Goal: Communication & Community: Answer question/provide support

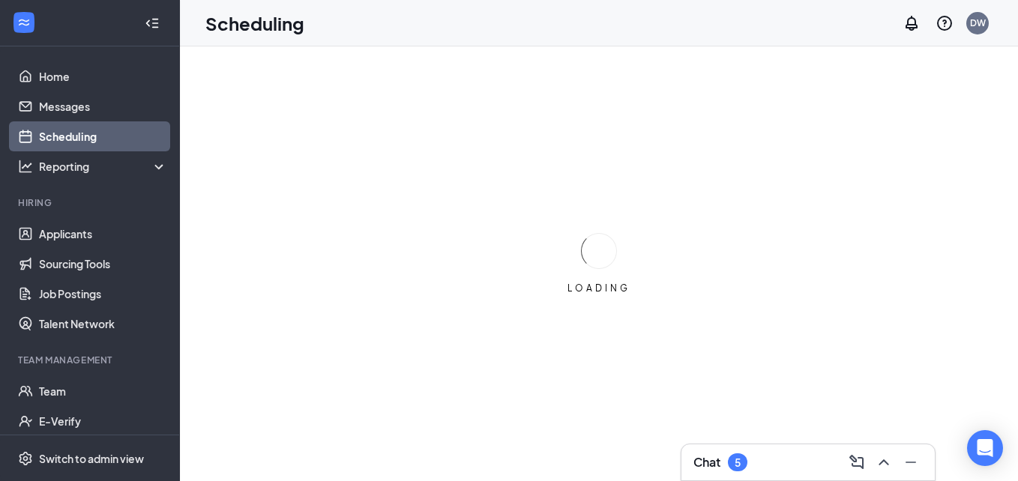
click at [753, 459] on div "Chat 5" at bounding box center [807, 462] width 229 height 24
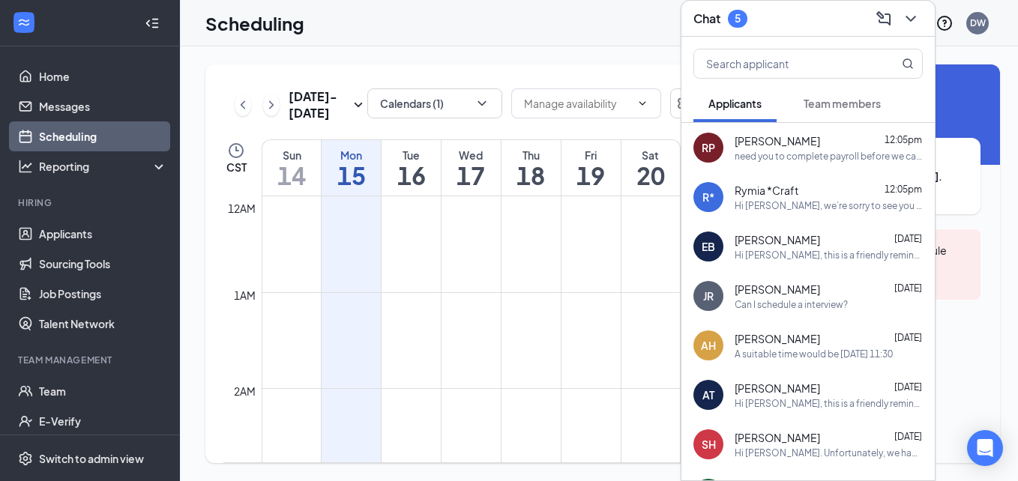
scroll to position [737, 0]
click at [830, 125] on div "RP Russell Pipkin 12:05pm need you to complete payroll before we can move forwa…" at bounding box center [807, 147] width 253 height 49
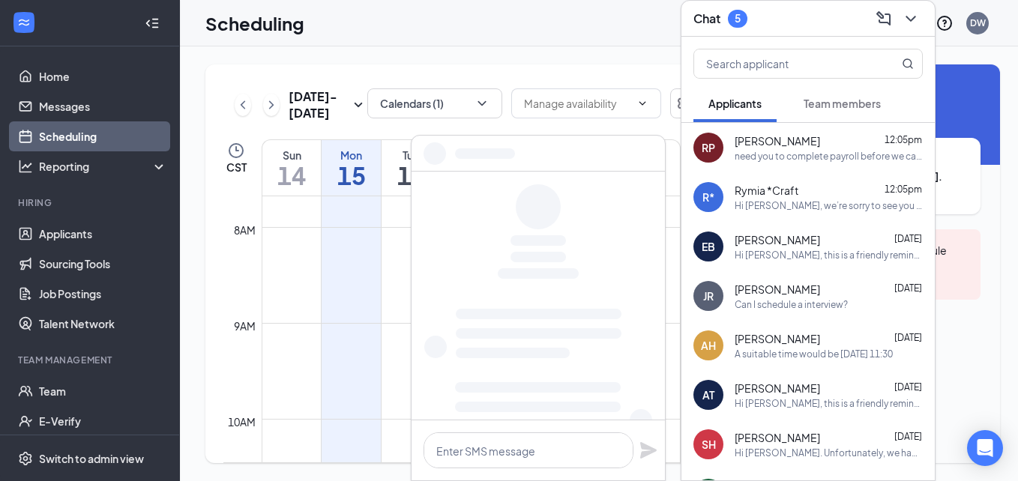
click at [839, 106] on span "Team members" at bounding box center [841, 103] width 77 height 13
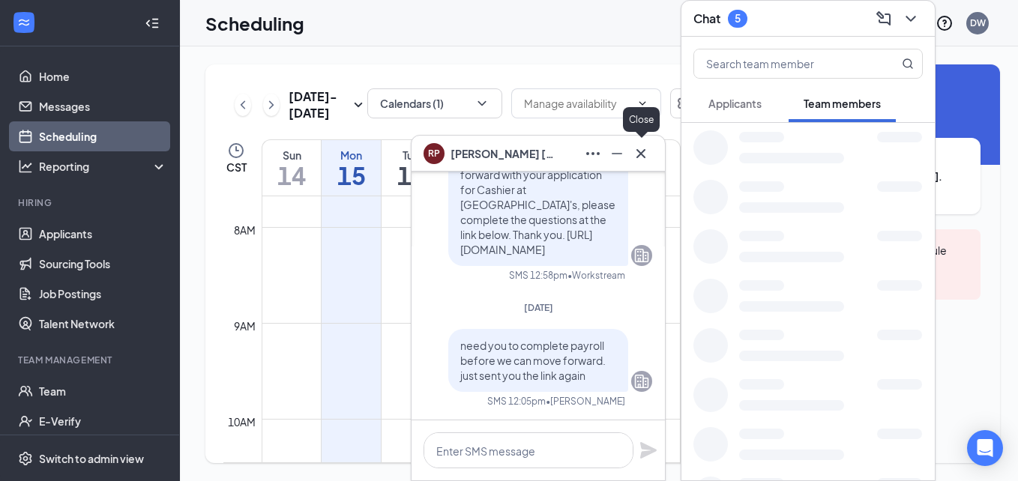
click at [639, 154] on icon "Cross" at bounding box center [641, 154] width 18 height 18
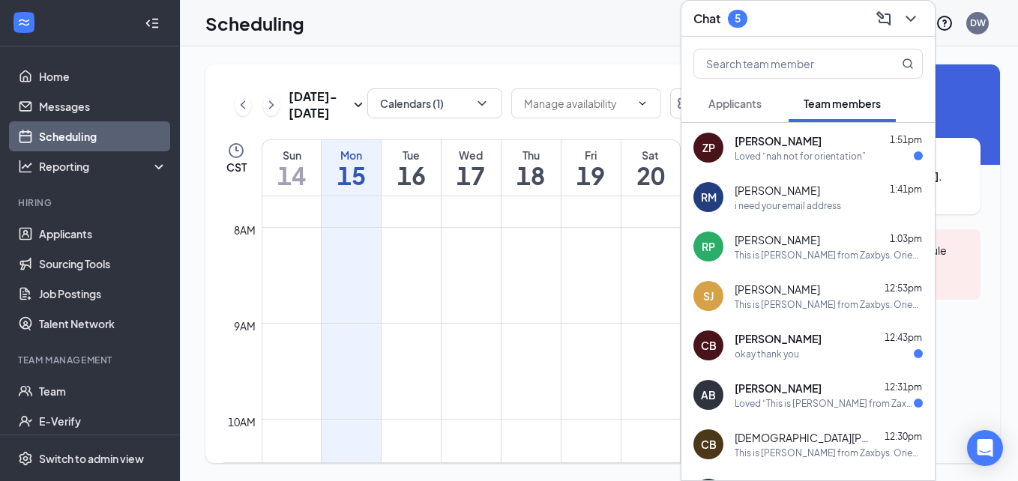
click at [837, 153] on div "Loved “nah not for orientation”" at bounding box center [799, 156] width 131 height 13
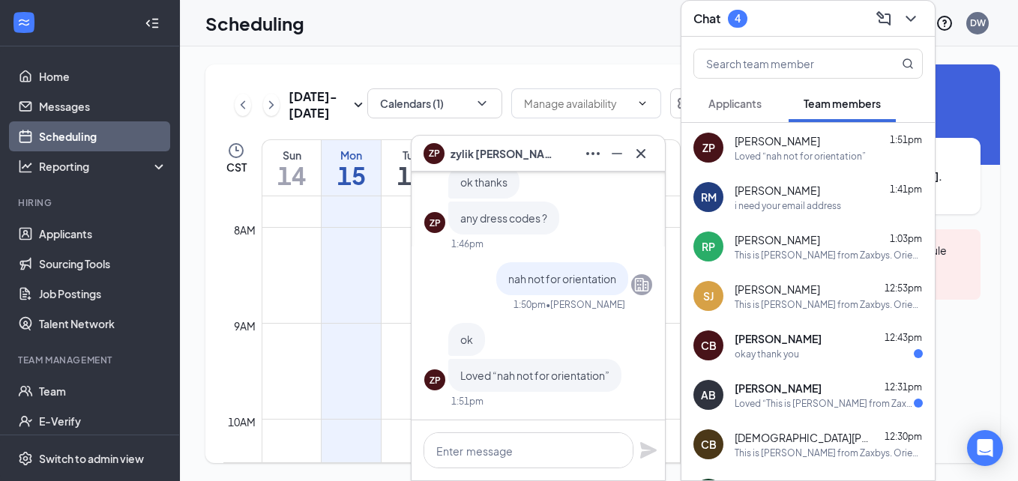
scroll to position [-217, 0]
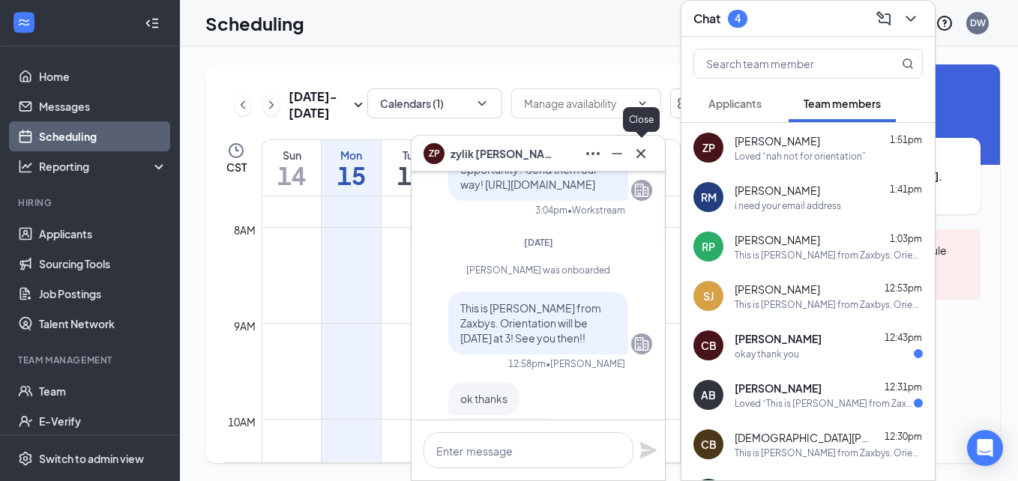
click at [642, 154] on icon "Cross" at bounding box center [640, 152] width 9 height 9
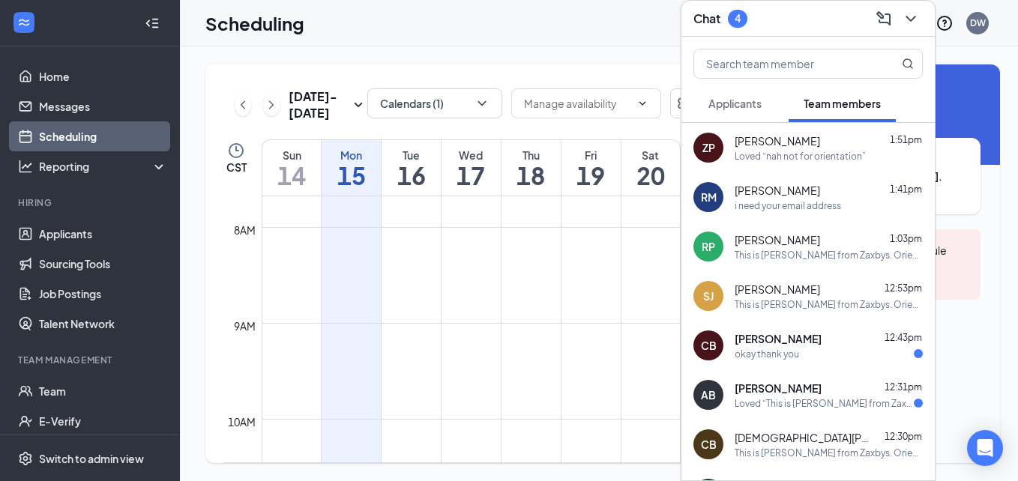
click at [802, 338] on div "Caleb Bean 12:43pm" at bounding box center [828, 338] width 188 height 15
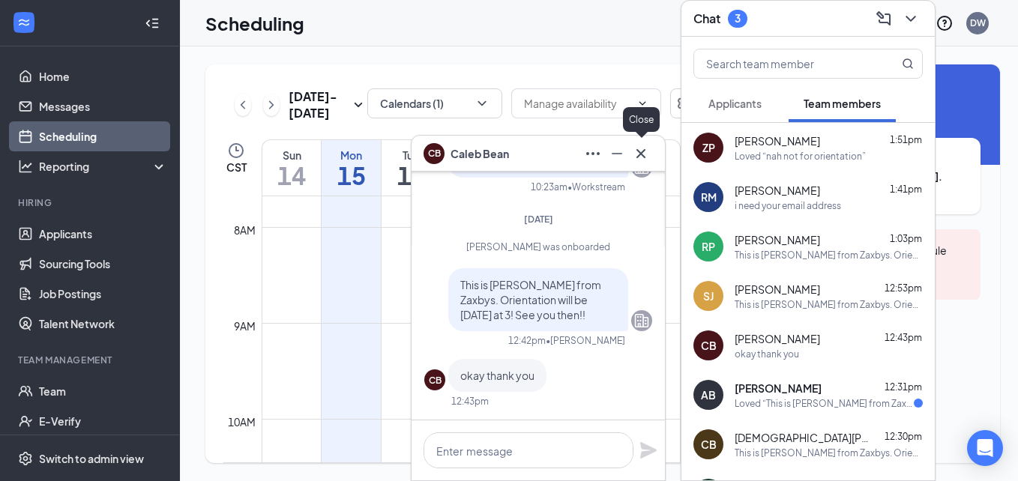
click at [640, 156] on icon "Cross" at bounding box center [641, 154] width 18 height 18
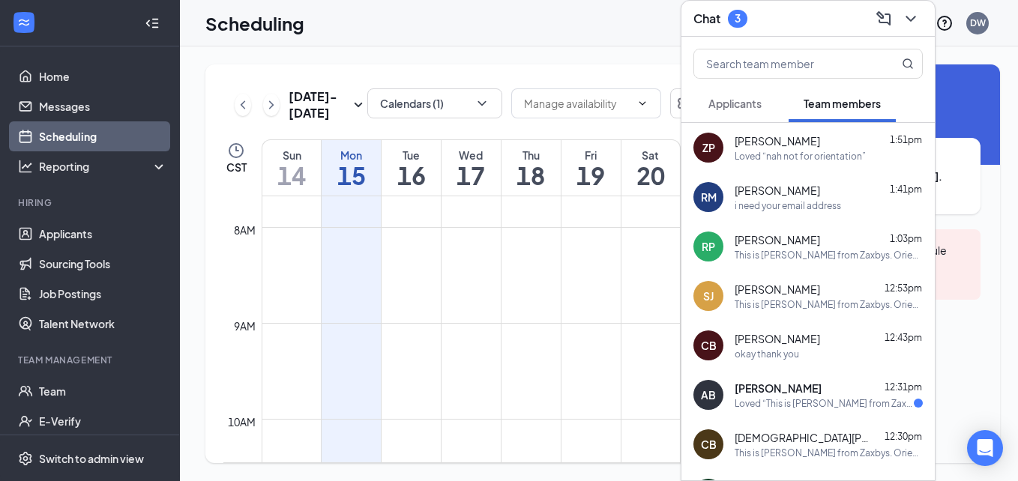
click at [772, 388] on span "Addison Bynum" at bounding box center [777, 388] width 87 height 15
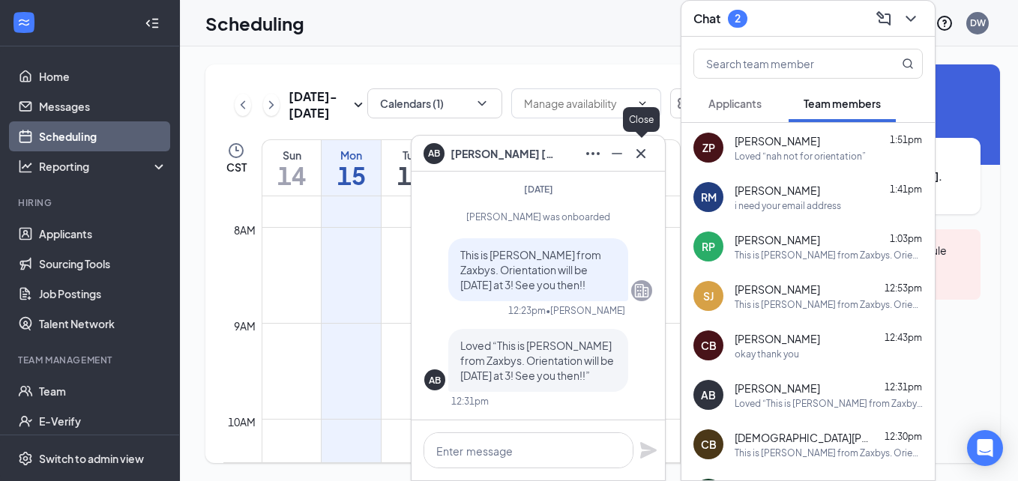
click at [642, 154] on icon "Cross" at bounding box center [640, 152] width 9 height 9
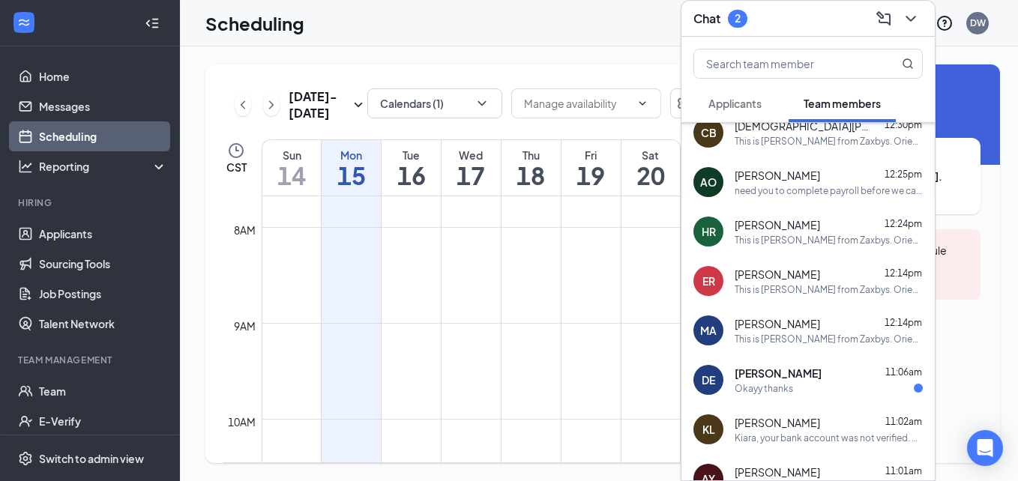
scroll to position [330, 0]
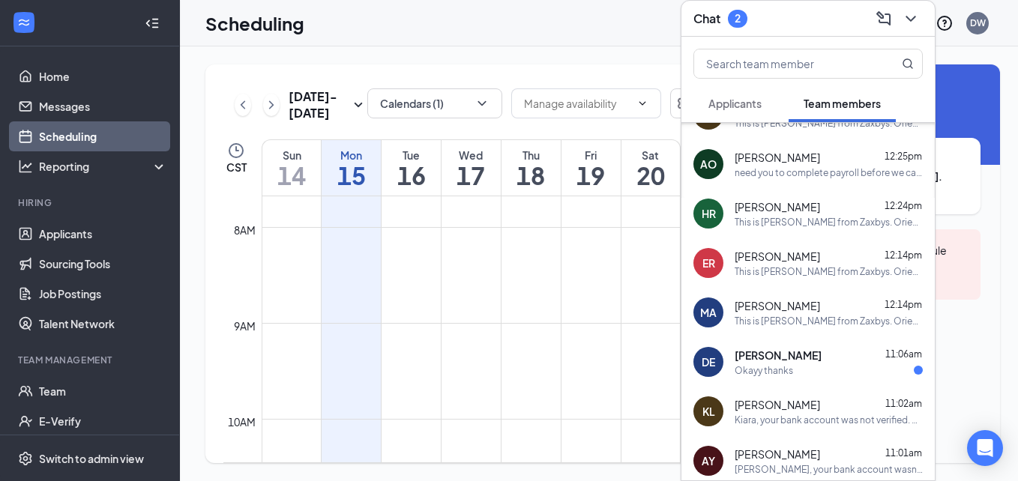
click at [779, 368] on div "Okayy thanks" at bounding box center [763, 370] width 58 height 13
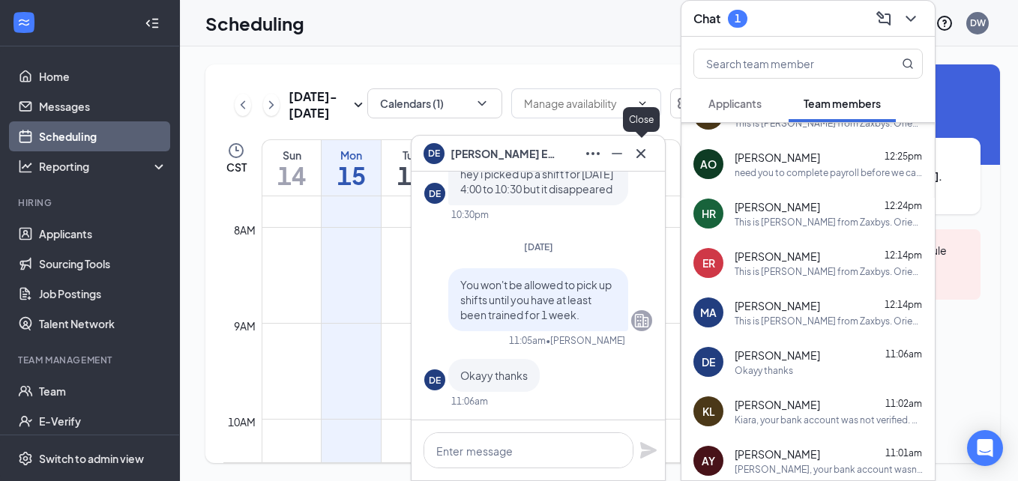
click at [642, 155] on icon "Cross" at bounding box center [640, 152] width 9 height 9
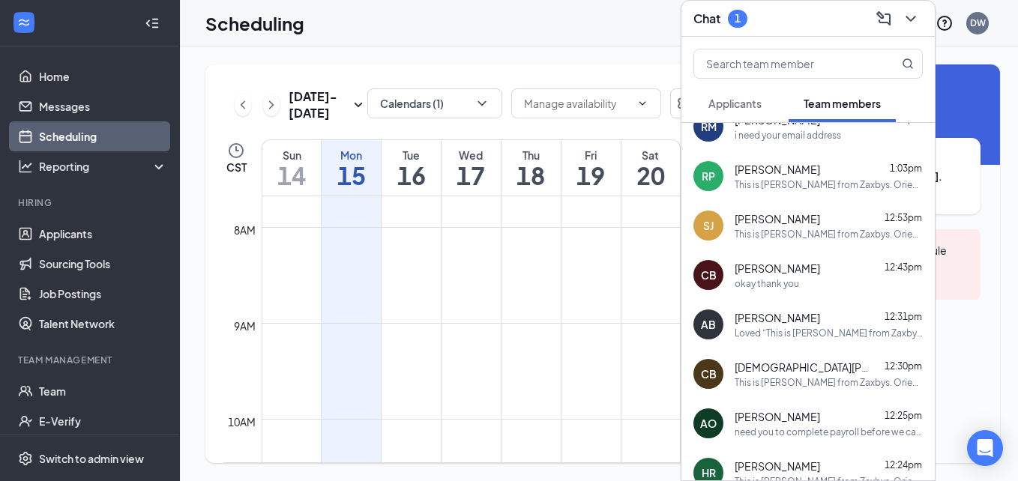
scroll to position [0, 0]
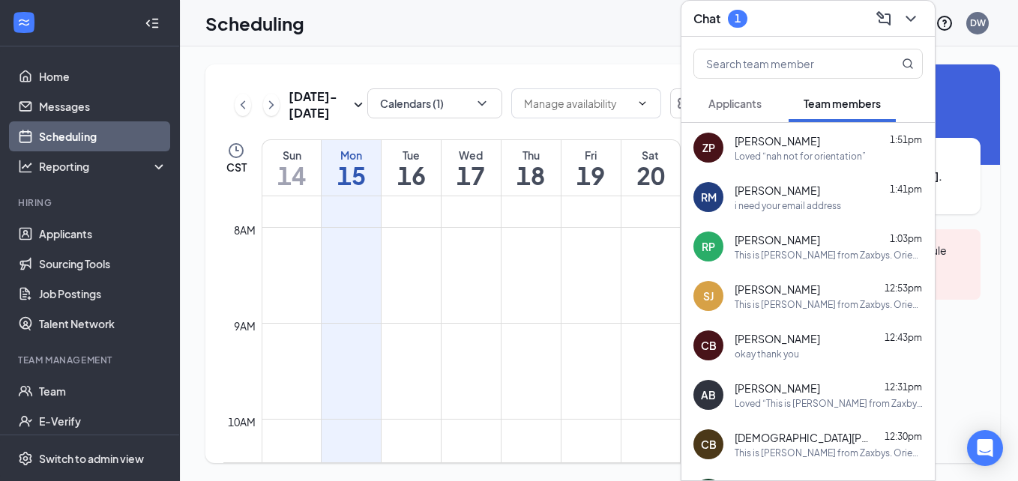
click at [793, 305] on div "This is John from Zaxbys. Orientation will be tomorrow at 3! See you then!!" at bounding box center [828, 304] width 188 height 13
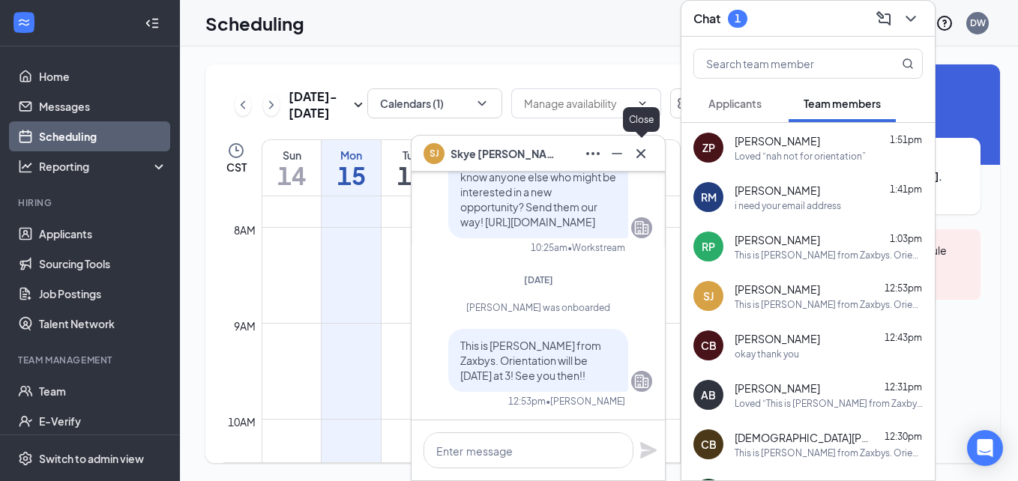
click at [640, 156] on icon "Cross" at bounding box center [641, 154] width 18 height 18
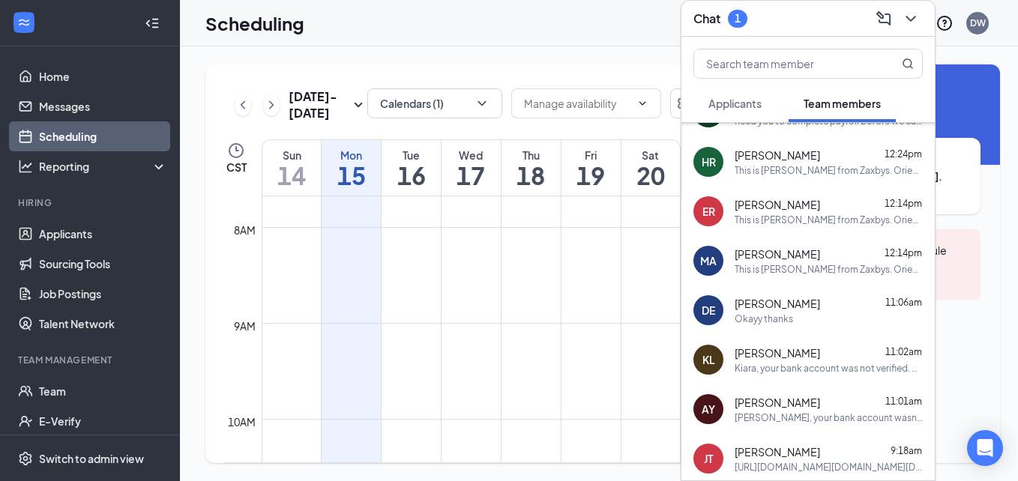
scroll to position [370, 0]
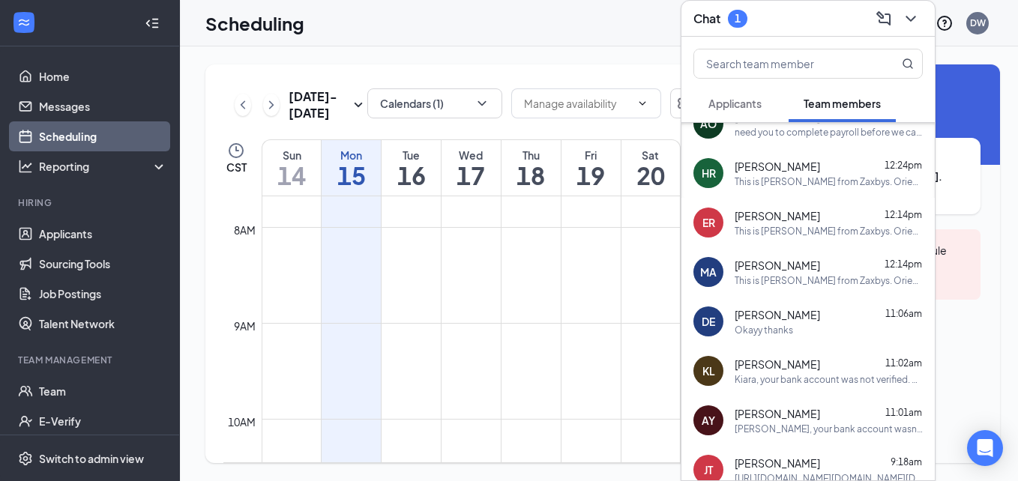
click at [815, 316] on span "Daisha Eacholes" at bounding box center [776, 314] width 85 height 15
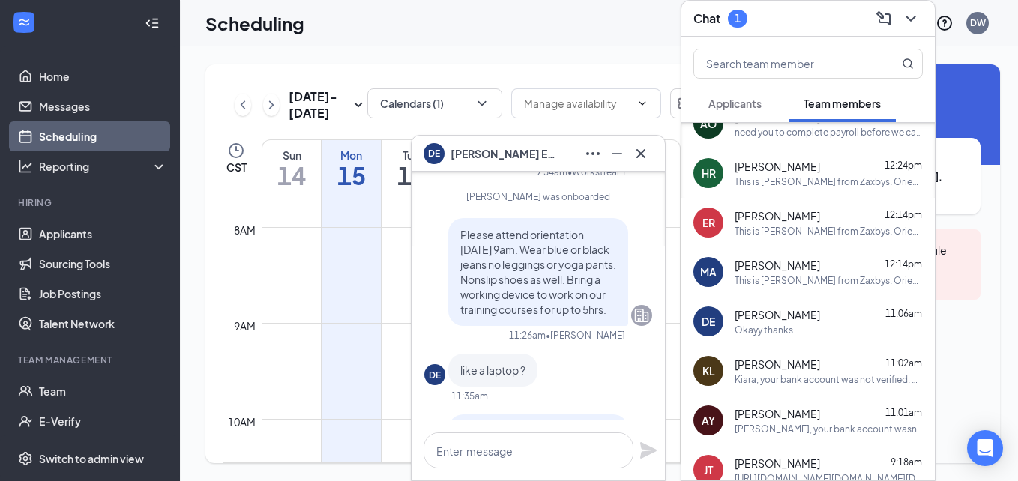
scroll to position [-1456, 0]
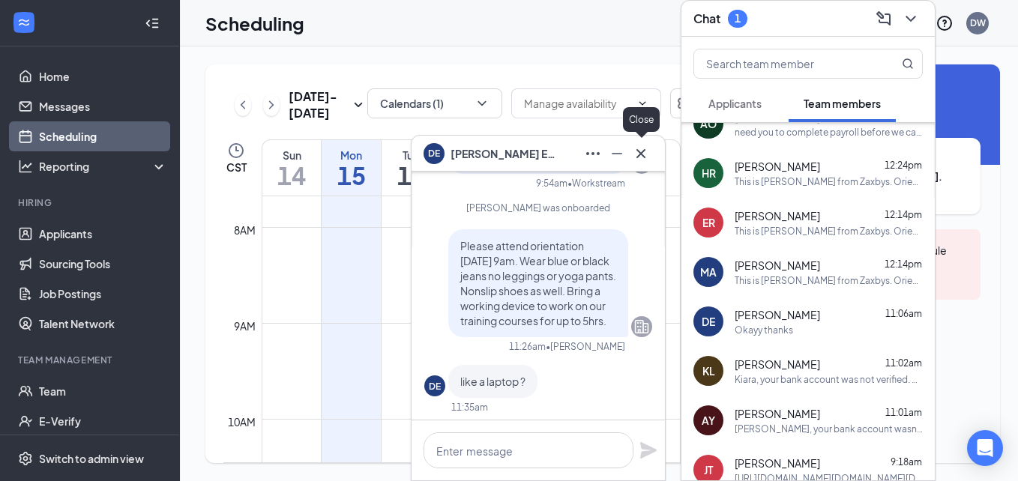
click at [642, 153] on icon "Cross" at bounding box center [641, 154] width 18 height 18
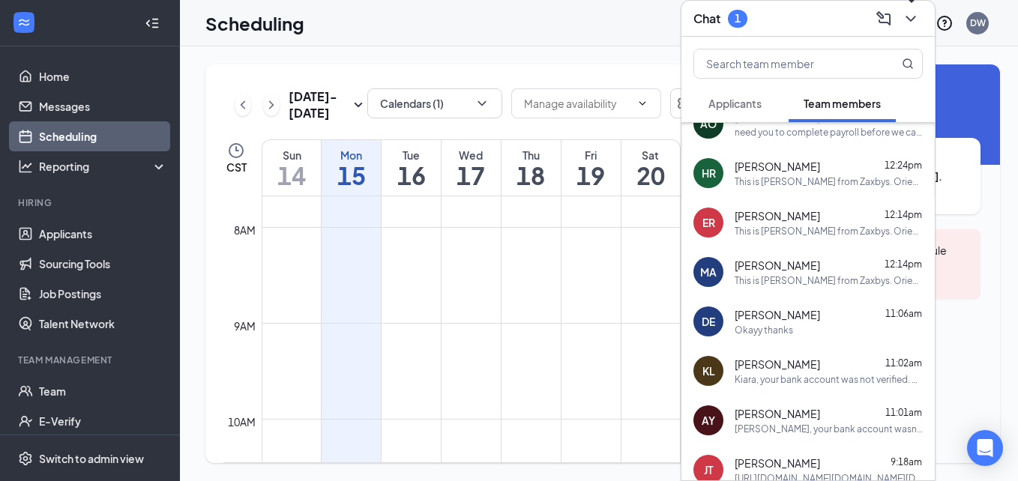
click at [911, 19] on icon "ChevronDown" at bounding box center [910, 19] width 10 height 6
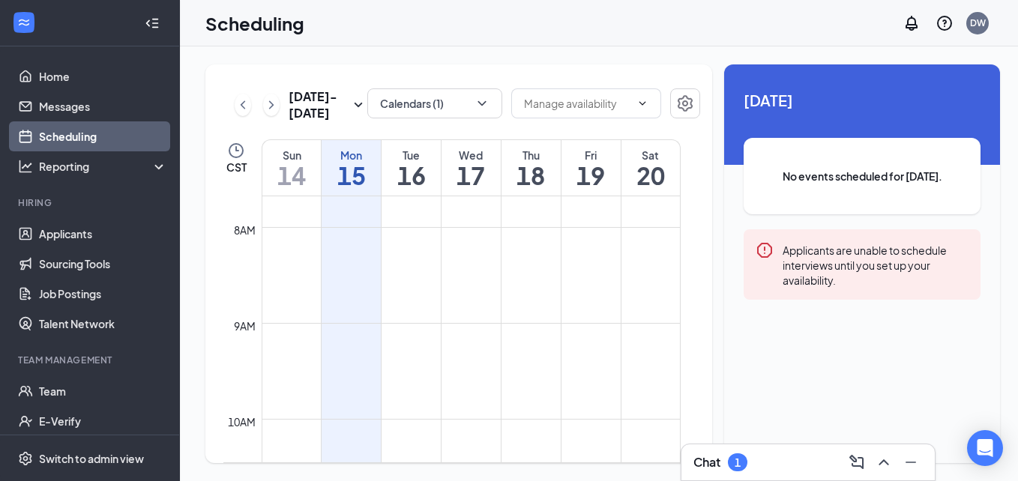
scroll to position [0, 0]
